Goal: Information Seeking & Learning: Check status

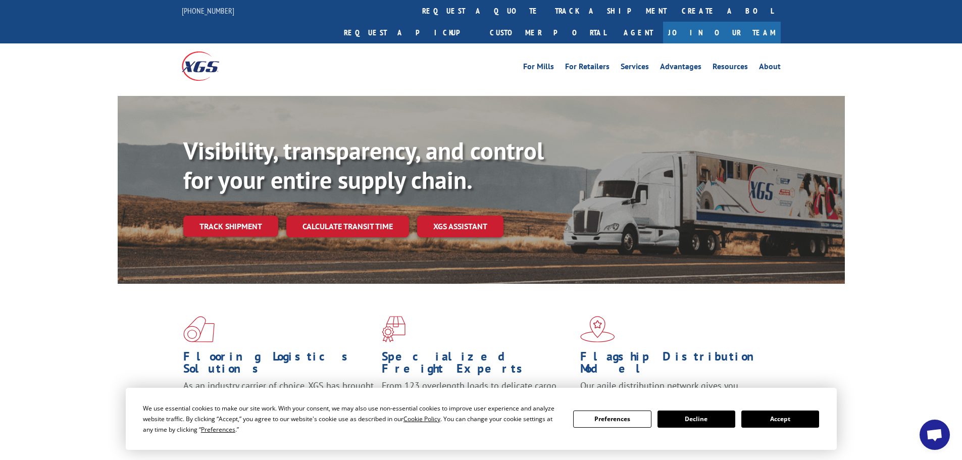
click at [240, 219] on div "Visibility, transparency, and control for your entire supply chain. Track shipm…" at bounding box center [514, 206] width 662 height 141
click at [238, 216] on link "Track shipment" at bounding box center [230, 226] width 95 height 21
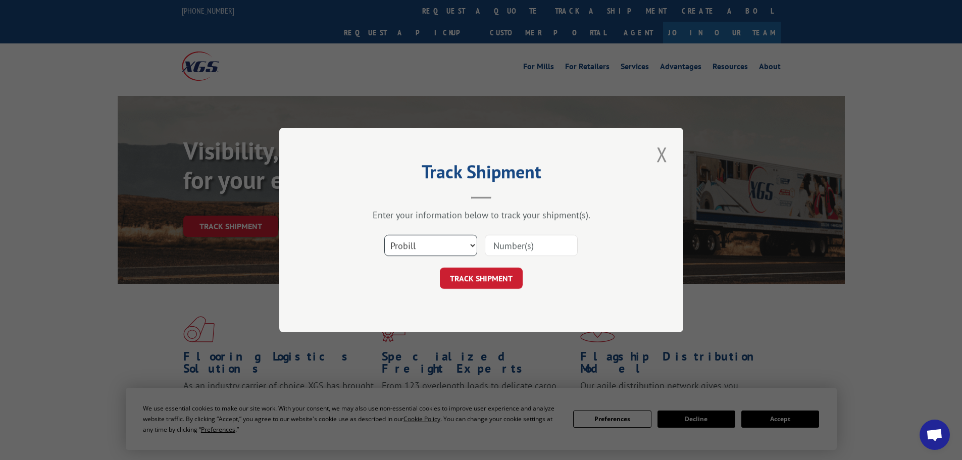
click at [441, 250] on select "Select category... Probill BOL PO" at bounding box center [430, 245] width 93 height 21
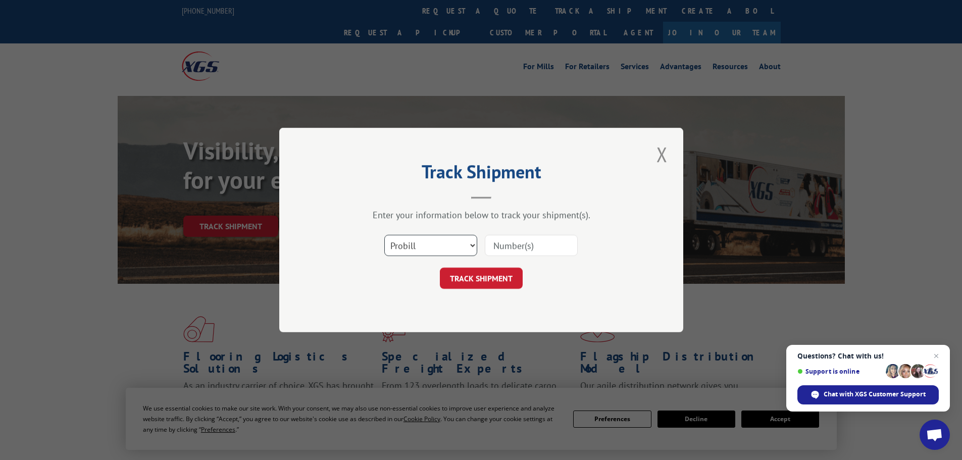
select select "po"
click at [384, 235] on select "Select category... Probill BOL PO" at bounding box center [430, 245] width 93 height 21
click at [502, 242] on input at bounding box center [531, 245] width 93 height 21
paste input "22532668"
type input "22532668"
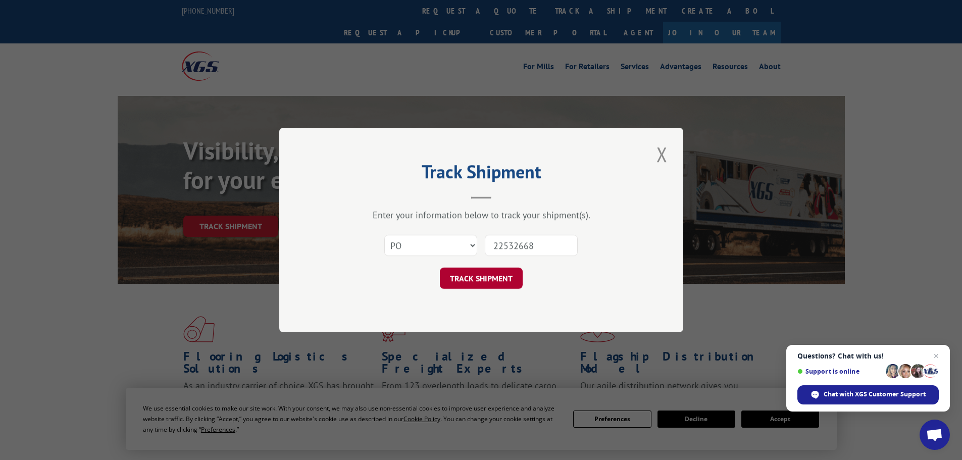
click at [490, 279] on button "TRACK SHIPMENT" at bounding box center [481, 278] width 83 height 21
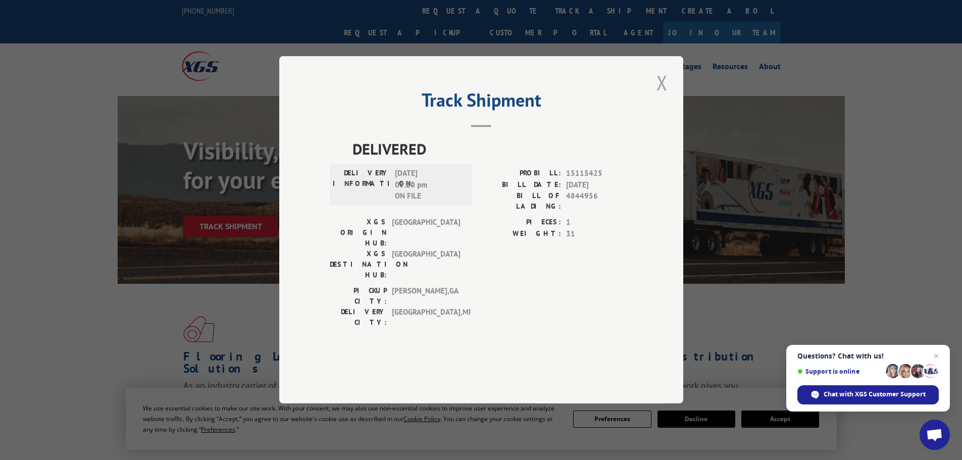
click at [661, 96] on button "Close modal" at bounding box center [662, 83] width 17 height 28
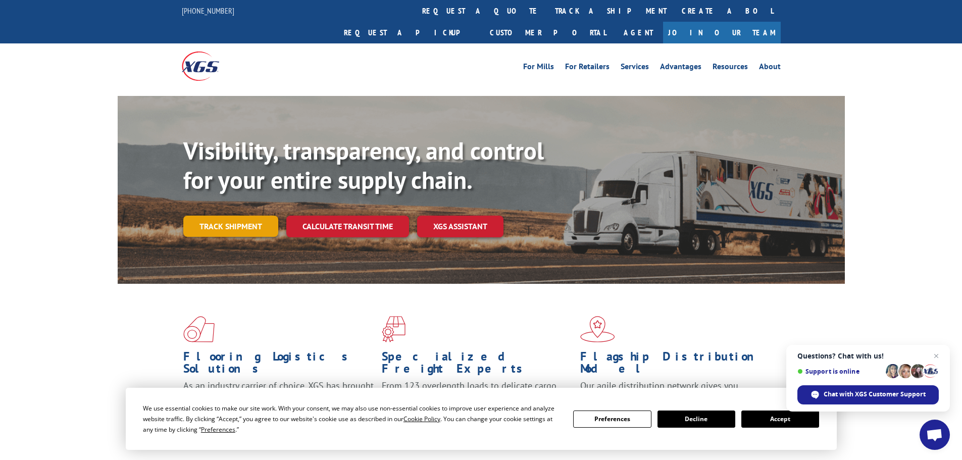
click at [223, 216] on link "Track shipment" at bounding box center [230, 226] width 95 height 21
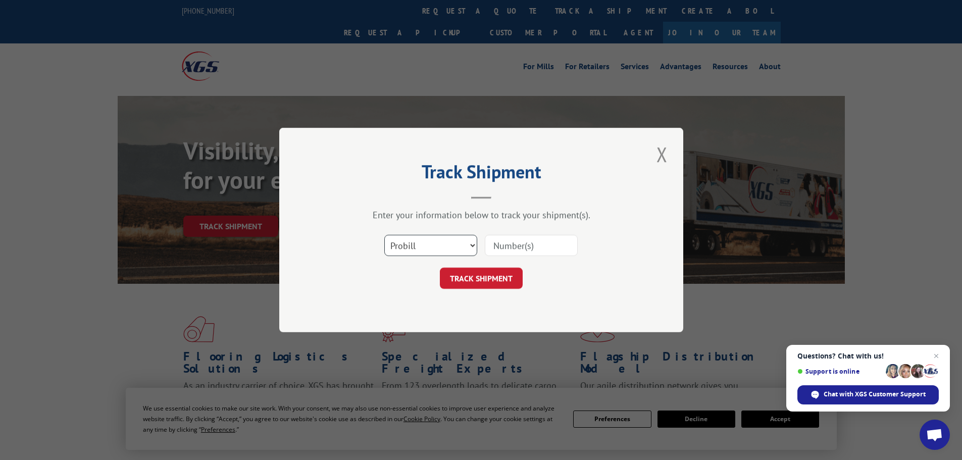
click at [420, 247] on select "Select category... Probill BOL PO" at bounding box center [430, 245] width 93 height 21
select select "po"
click at [384, 235] on select "Select category... Probill BOL PO" at bounding box center [430, 245] width 93 height 21
click at [490, 247] on input at bounding box center [531, 245] width 93 height 21
paste input "22532639"
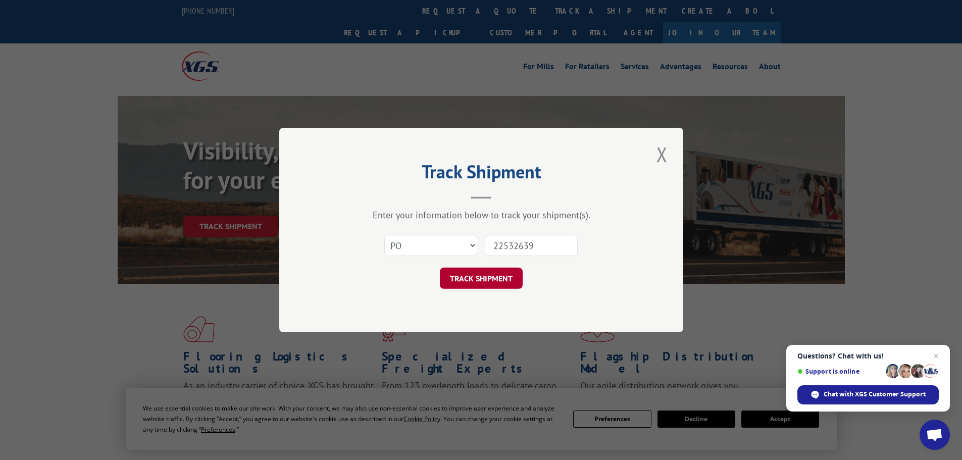
type input "22532639"
click at [477, 282] on button "TRACK SHIPMENT" at bounding box center [481, 278] width 83 height 21
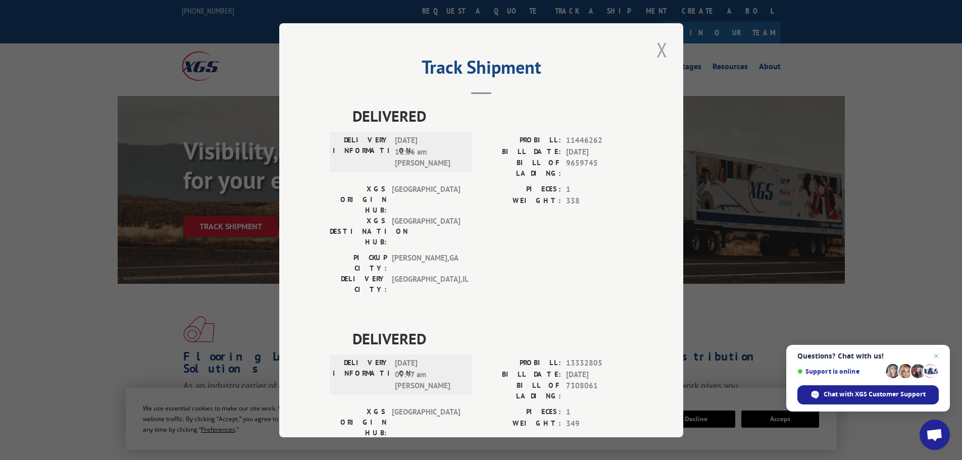
click at [657, 45] on button "Close modal" at bounding box center [662, 50] width 17 height 28
